Goal: Transaction & Acquisition: Purchase product/service

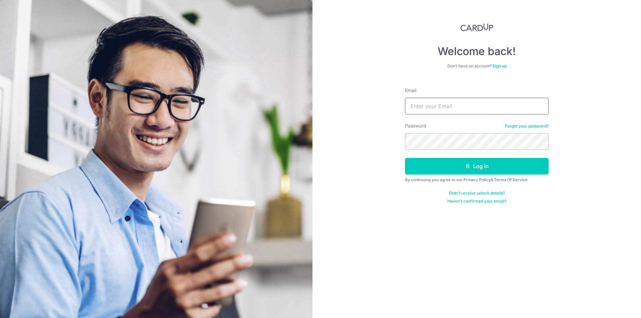
click at [433, 109] on input "Email" at bounding box center [476, 106] width 143 height 17
click at [441, 107] on input "Email" at bounding box center [476, 106] width 143 height 17
click at [440, 108] on input "Email" at bounding box center [476, 106] width 143 height 17
paste input "hedengltd@gmail.com"
type input "hedengltd@gmail.com"
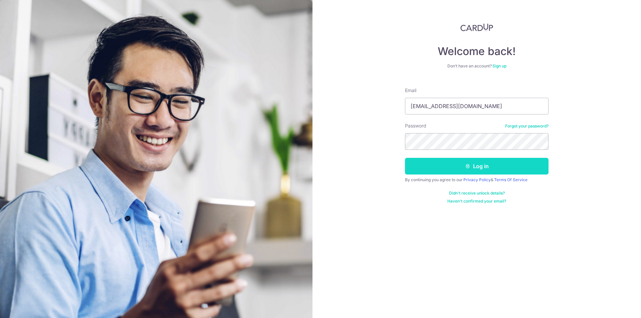
click at [448, 160] on button "Log in" at bounding box center [476, 166] width 143 height 17
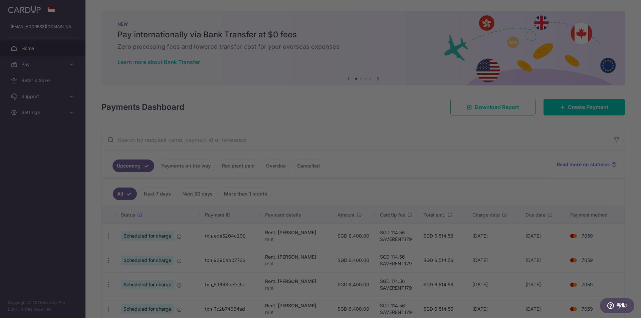
click at [69, 65] on div at bounding box center [323, 160] width 647 height 321
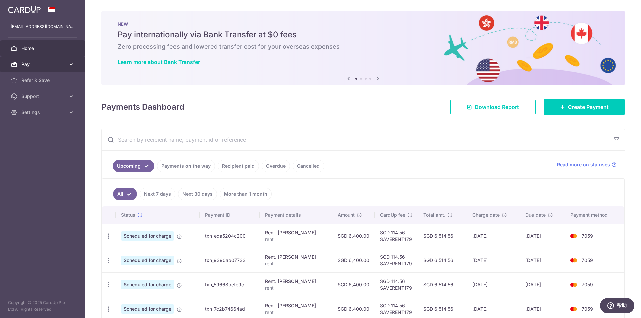
click at [43, 64] on span "Pay" at bounding box center [43, 64] width 44 height 7
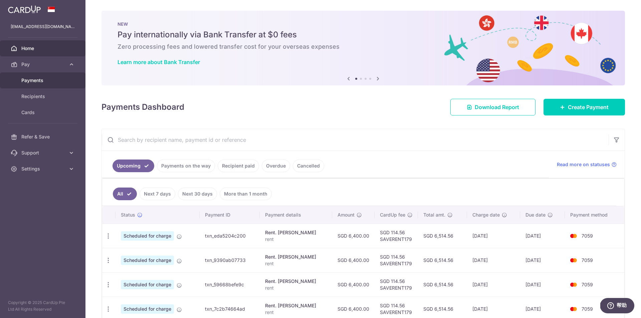
click at [48, 86] on link "Payments" at bounding box center [42, 80] width 85 height 16
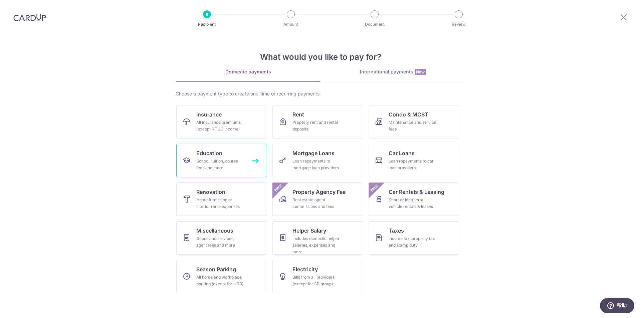
click at [212, 152] on span "Education" at bounding box center [209, 153] width 26 height 8
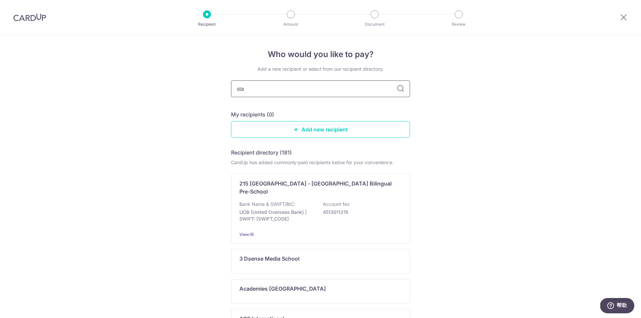
type input "stam"
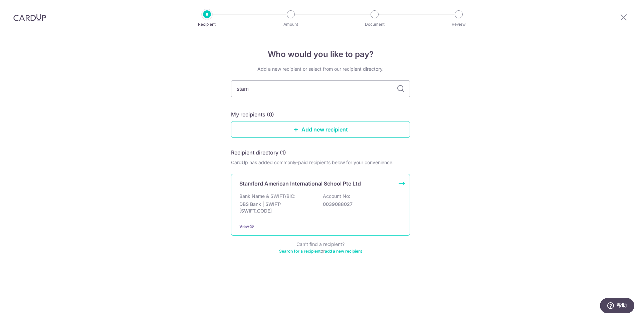
click at [336, 197] on p "Account No:" at bounding box center [336, 196] width 27 height 7
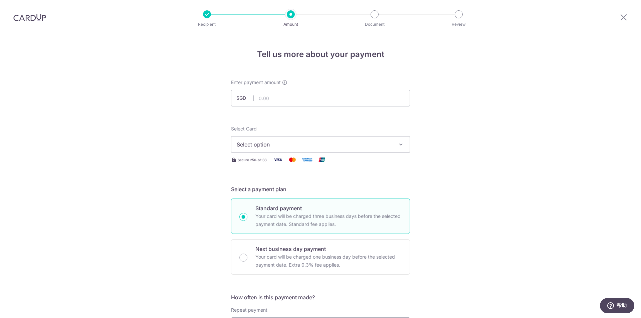
click at [387, 147] on span "Select option" at bounding box center [314, 144] width 155 height 8
click at [403, 120] on div at bounding box center [320, 159] width 641 height 318
click at [352, 92] on input "text" at bounding box center [320, 98] width 179 height 17
click at [284, 96] on input "text" at bounding box center [320, 98] width 179 height 17
type input "60,000.00"
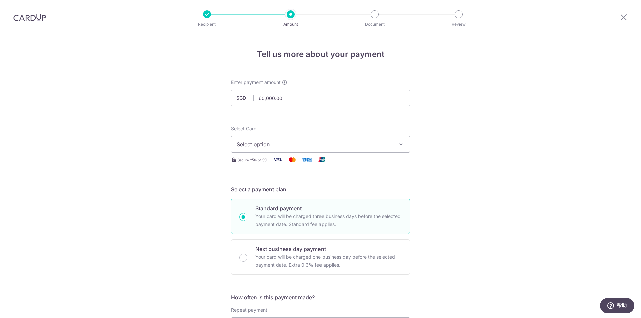
click at [441, 118] on div "Tell us more about your payment Enter payment amount SGD 60,000.00 60000.00 Sel…" at bounding box center [320, 323] width 641 height 576
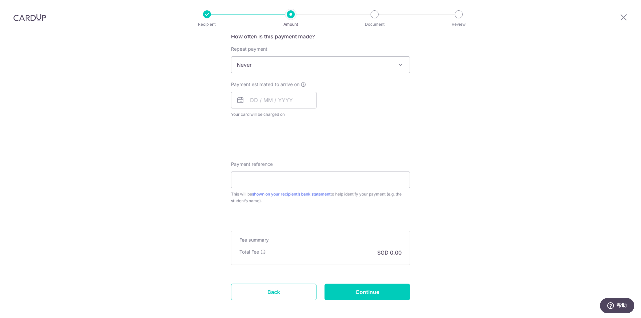
scroll to position [261, 0]
click at [333, 132] on form "Enter payment amount SGD 60,000.00 60000.00 Select Card Select option Add credi…" at bounding box center [320, 68] width 179 height 501
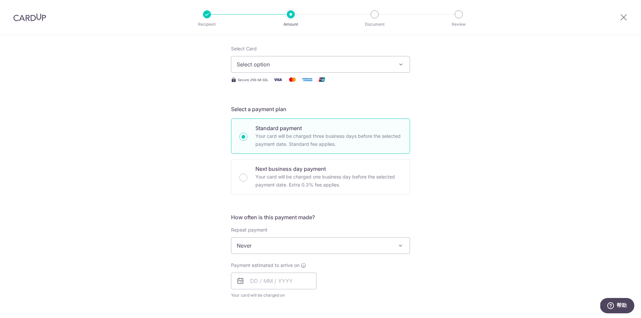
scroll to position [26, 0]
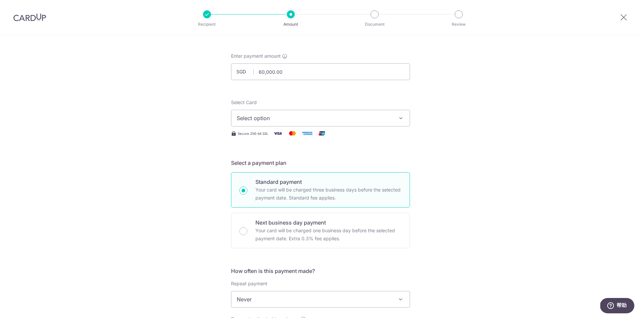
click at [332, 122] on button "Select option" at bounding box center [320, 118] width 179 height 17
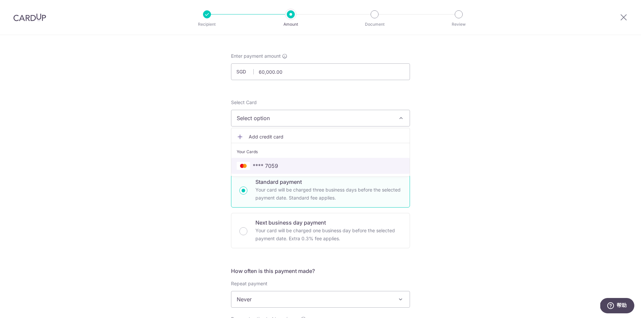
click at [279, 163] on span "**** 7059" at bounding box center [320, 166] width 167 height 8
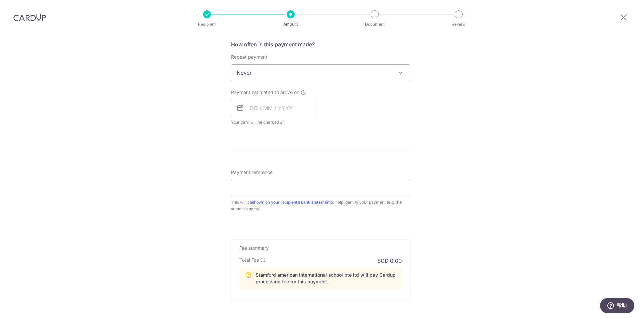
scroll to position [270, 0]
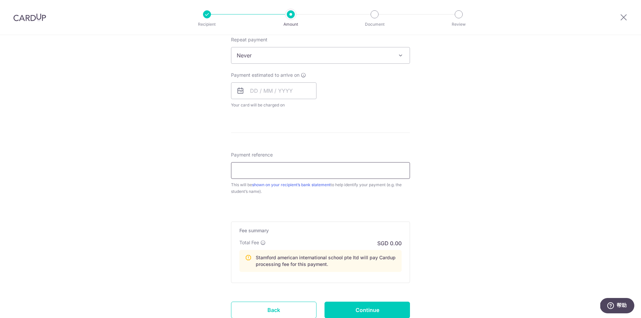
click at [368, 172] on input "Payment reference" at bounding box center [320, 170] width 179 height 17
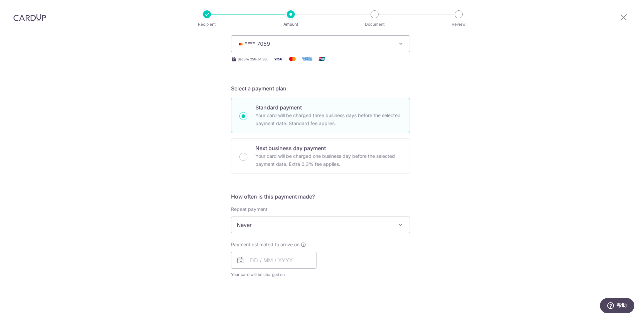
scroll to position [289, 0]
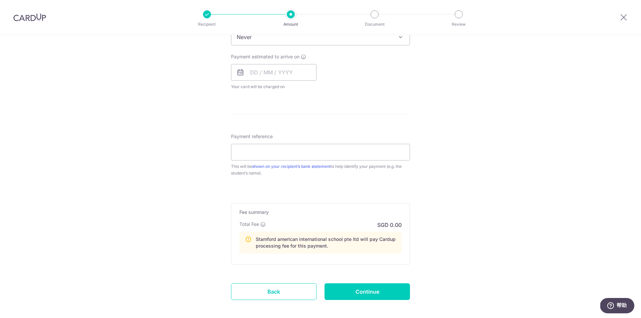
click at [247, 242] on icon at bounding box center [248, 242] width 7 height 13
click at [294, 240] on p "Stamford american international school pte ltd will pay Cardup processing fee f…" at bounding box center [326, 242] width 140 height 13
click at [372, 241] on p "Stamford american international school pte ltd will pay Cardup processing fee f…" at bounding box center [326, 242] width 140 height 13
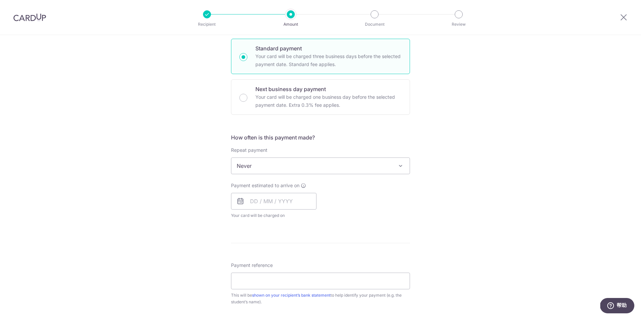
scroll to position [171, 0]
